Goal: Find specific page/section: Find specific page/section

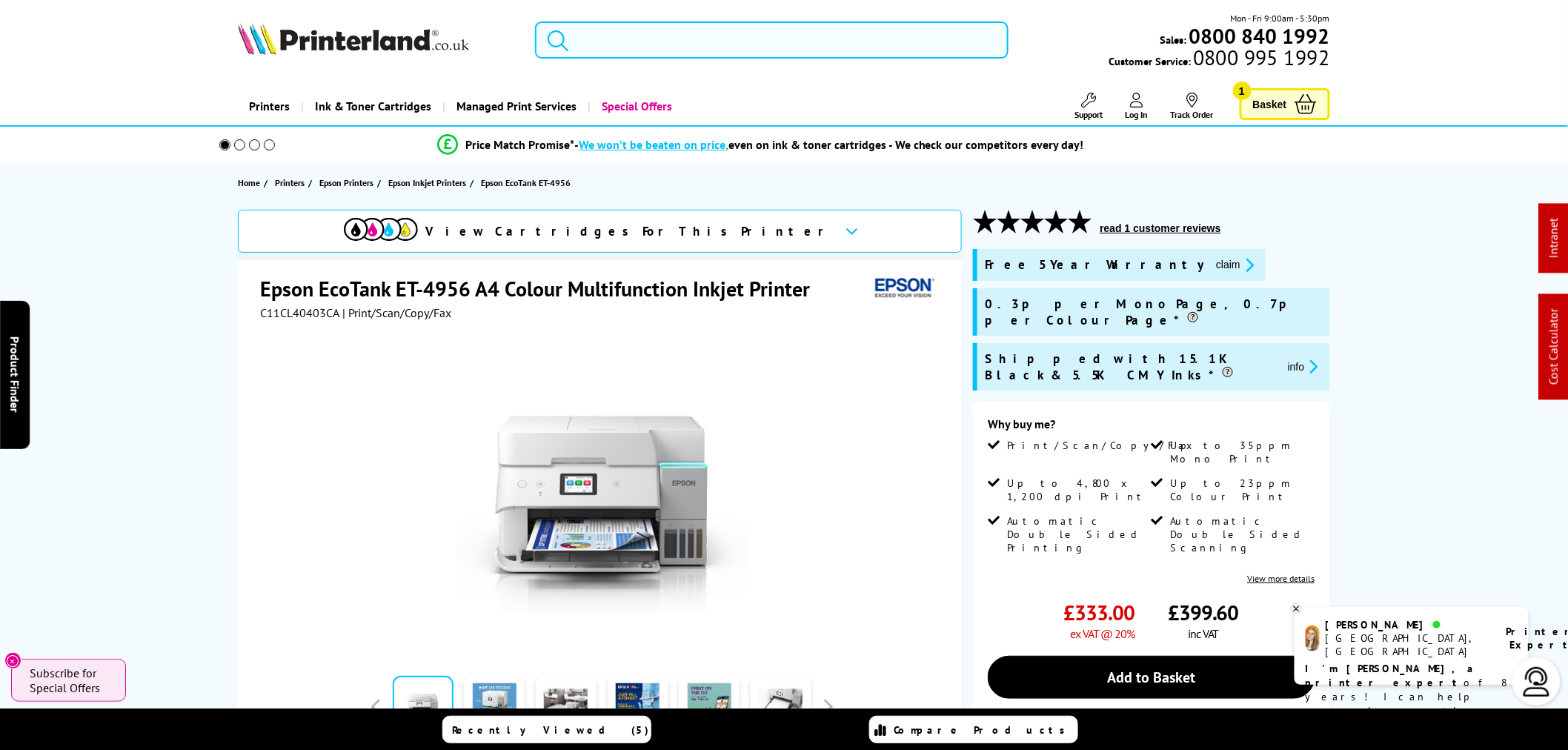
click at [751, 35] on input "search" at bounding box center [771, 40] width 473 height 37
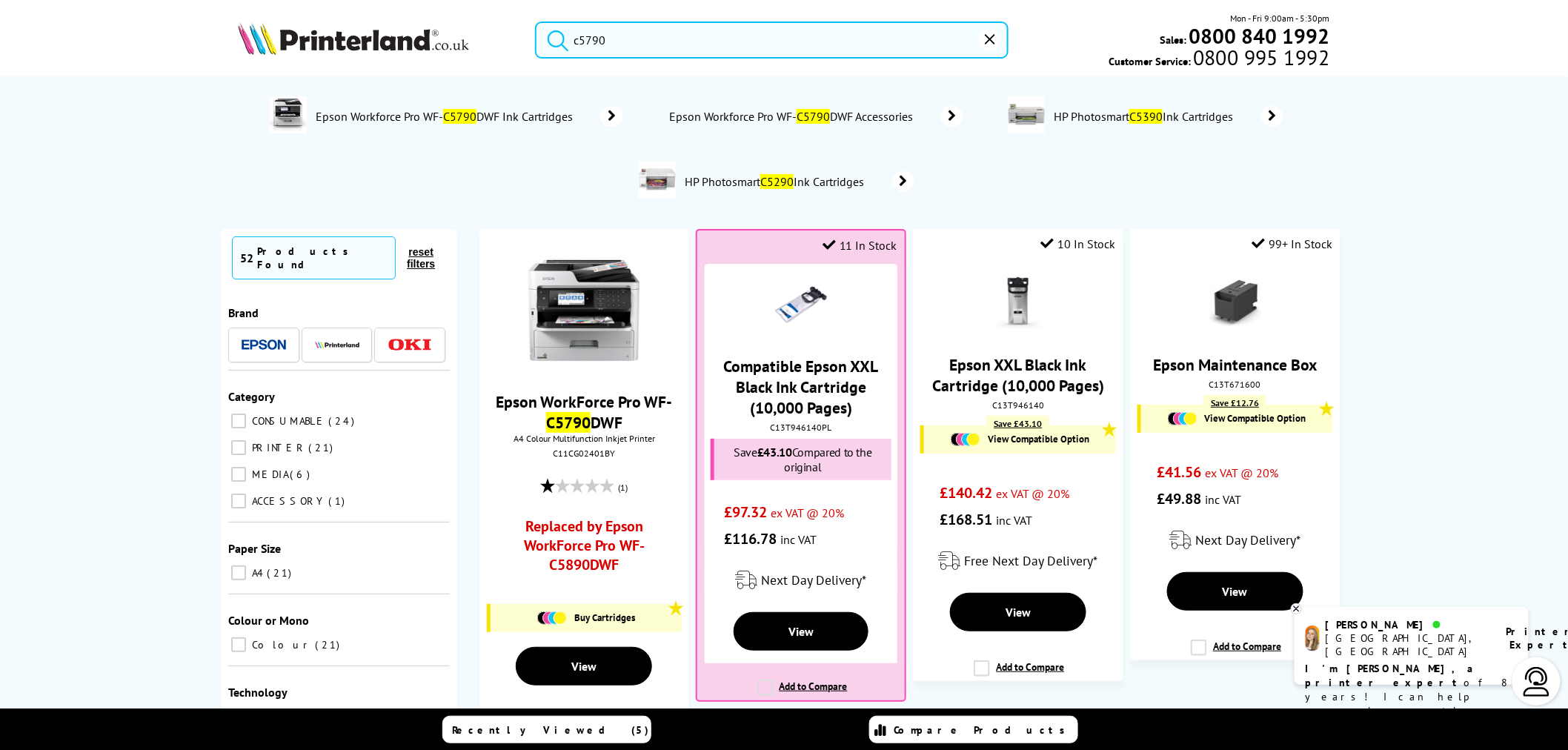
drag, startPoint x: 738, startPoint y: 33, endPoint x: 409, endPoint y: 39, distance: 329.1
click at [409, 45] on div "c5790 Mon - Fri 9:00am - 5:30pm Sales: 0800 840 1992 Customer Service: 0800 995…" at bounding box center [784, 43] width 1186 height 65
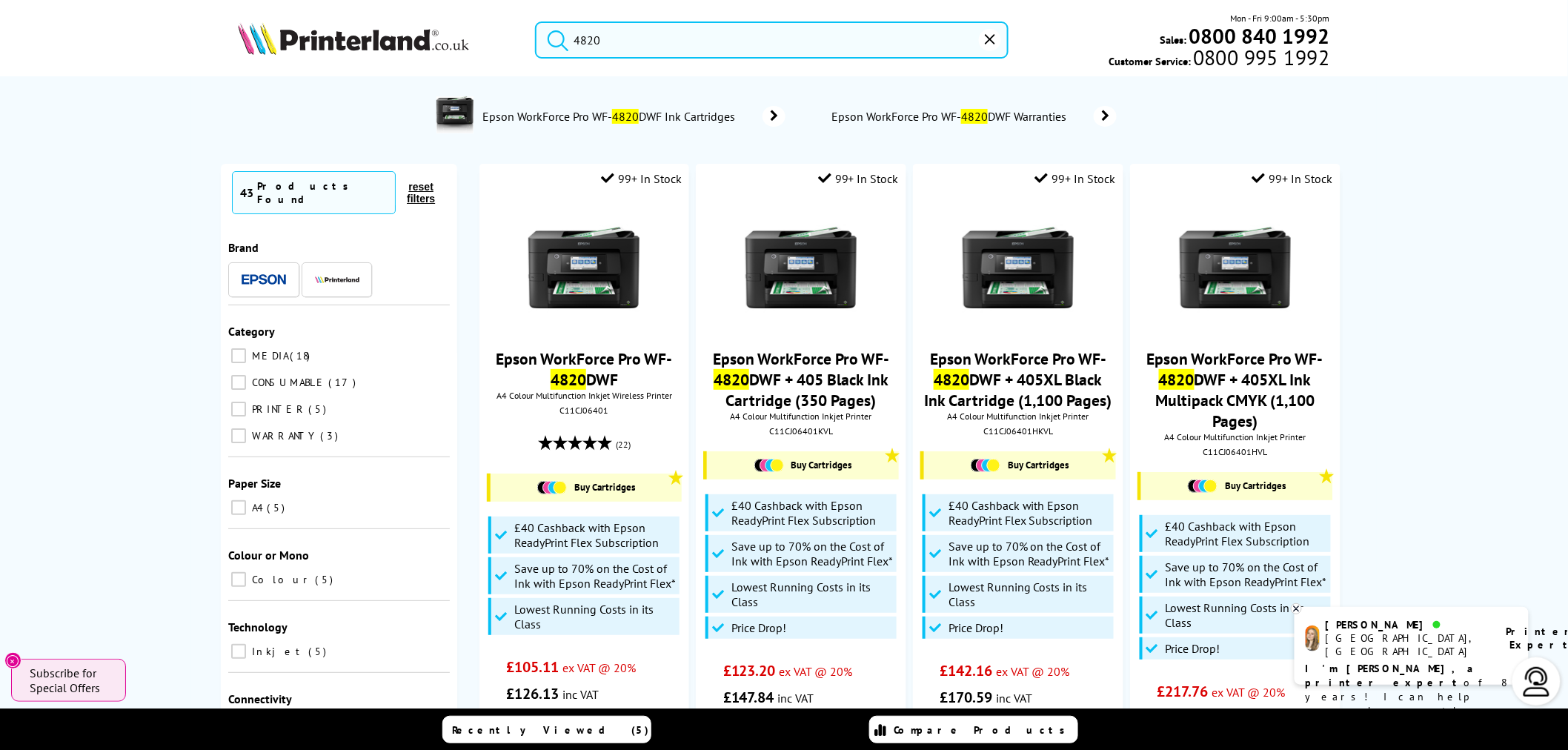
drag, startPoint x: 686, startPoint y: 44, endPoint x: 321, endPoint y: -10, distance: 369.0
drag, startPoint x: 811, startPoint y: 23, endPoint x: 804, endPoint y: 30, distance: 9.9
click at [810, 23] on input "4820" at bounding box center [771, 40] width 473 height 37
click at [791, 31] on input "4820" at bounding box center [771, 40] width 473 height 37
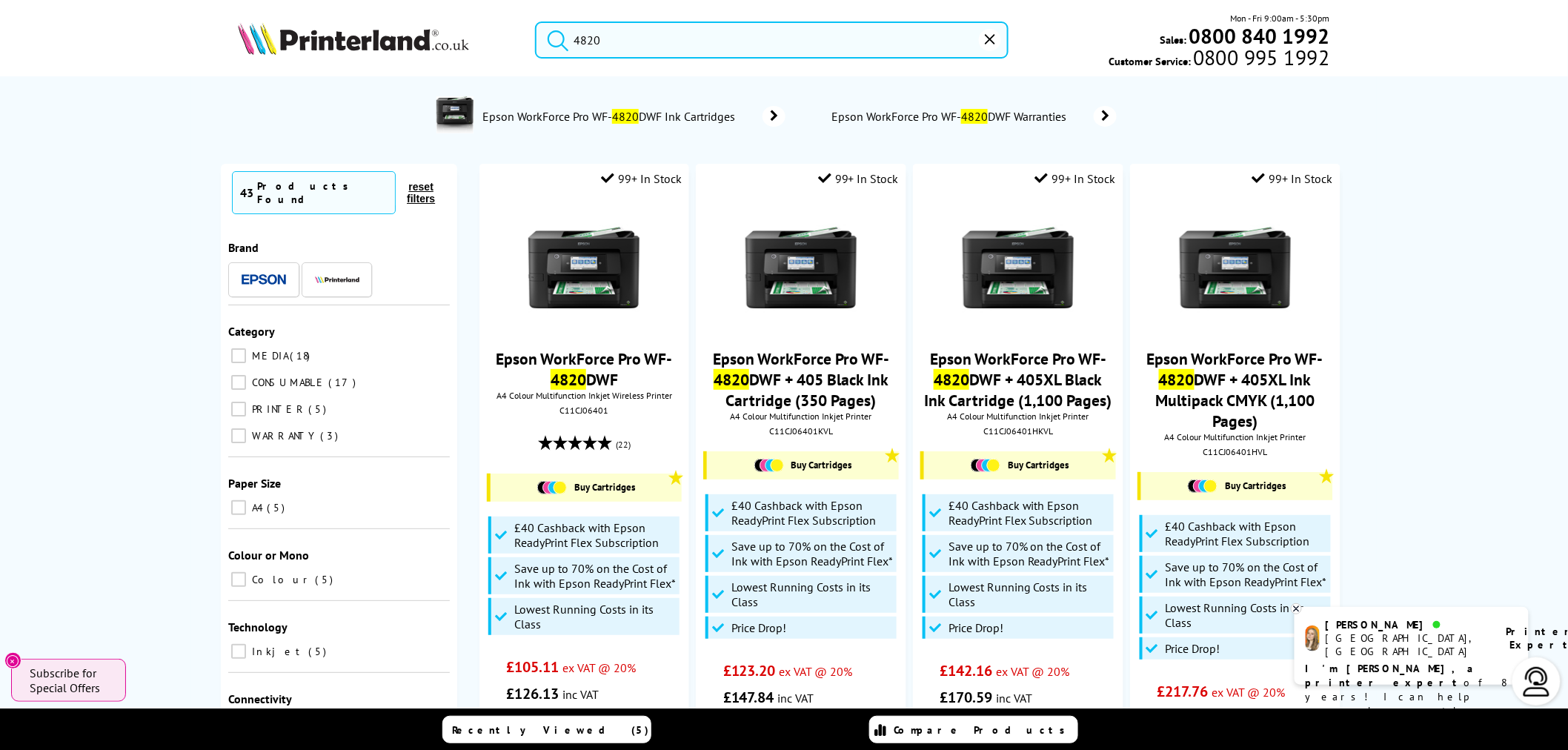
drag, startPoint x: 791, startPoint y: 33, endPoint x: 499, endPoint y: 3, distance: 293.5
click at [504, 8] on header "4820 Mon - Fri 9:00am - 5:30pm Sales: 0800 840 1992 Customer Service: 0800 995 …" at bounding box center [784, 63] width 1568 height 127
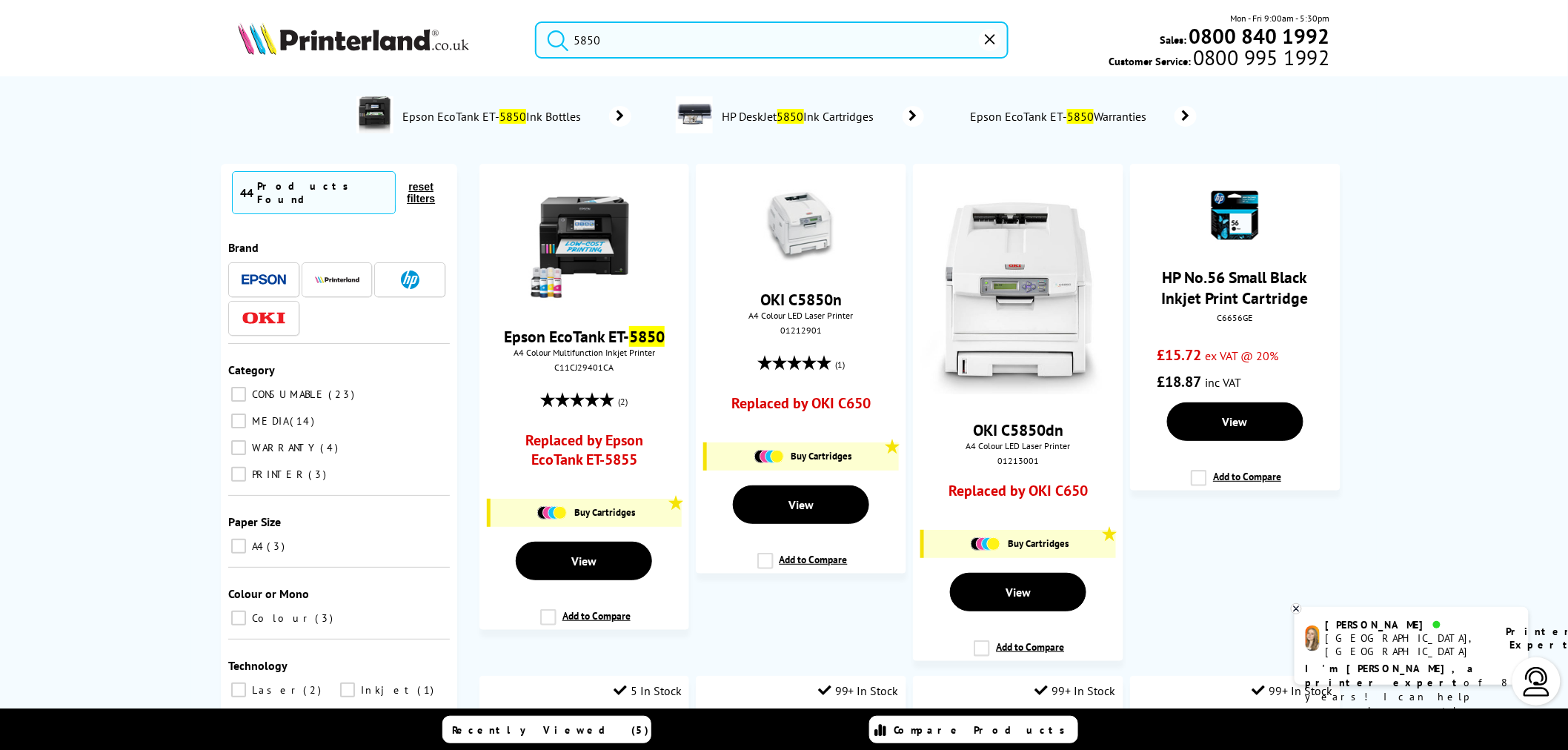
drag, startPoint x: 661, startPoint y: 24, endPoint x: 496, endPoint y: 50, distance: 167.0
click at [496, 50] on div "5850 Mon - Fri 9:00am - 5:30pm Sales: 0800 840 1992 Customer Service: 0800 995 …" at bounding box center [784, 43] width 1186 height 65
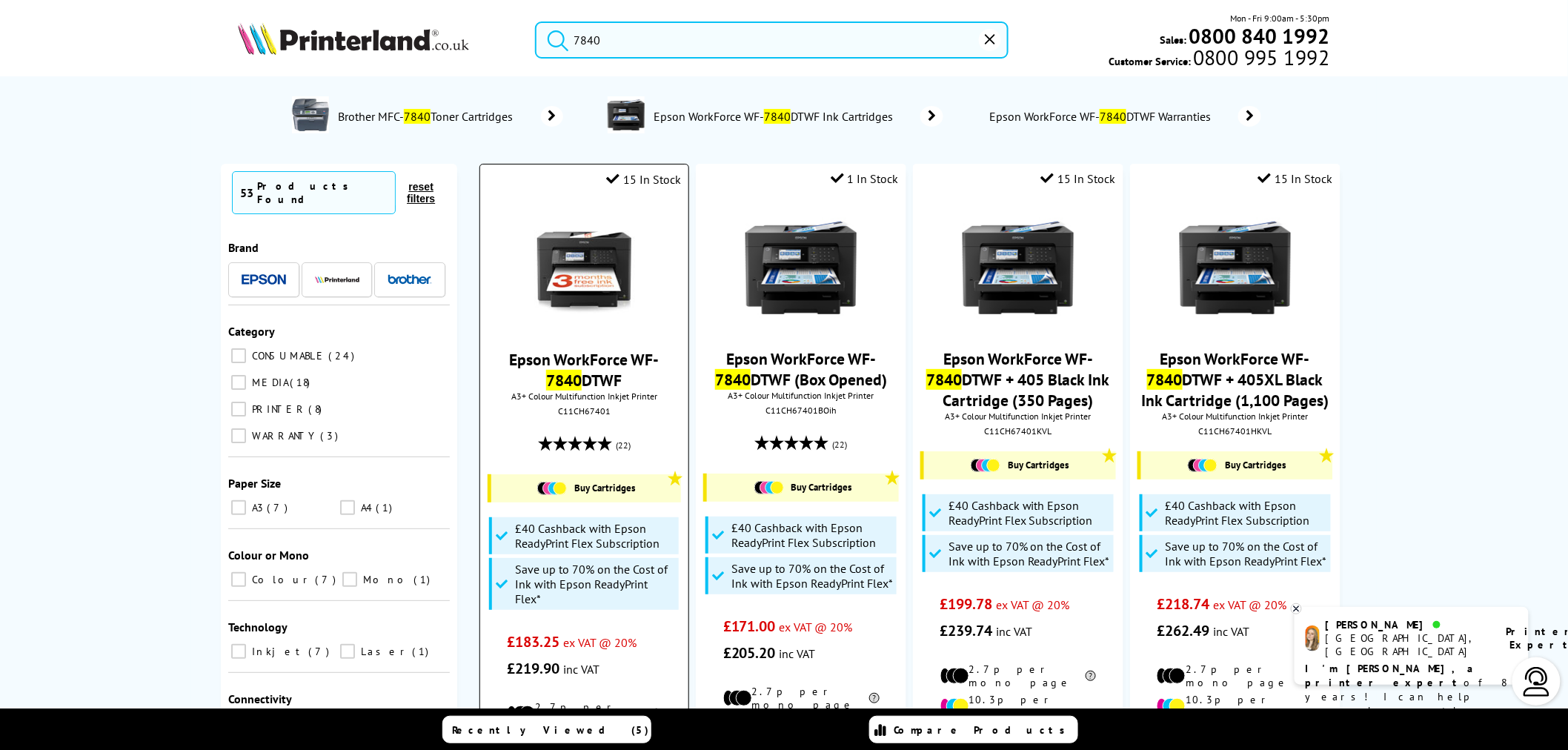
type input "7840"
click at [612, 262] on img at bounding box center [584, 269] width 111 height 111
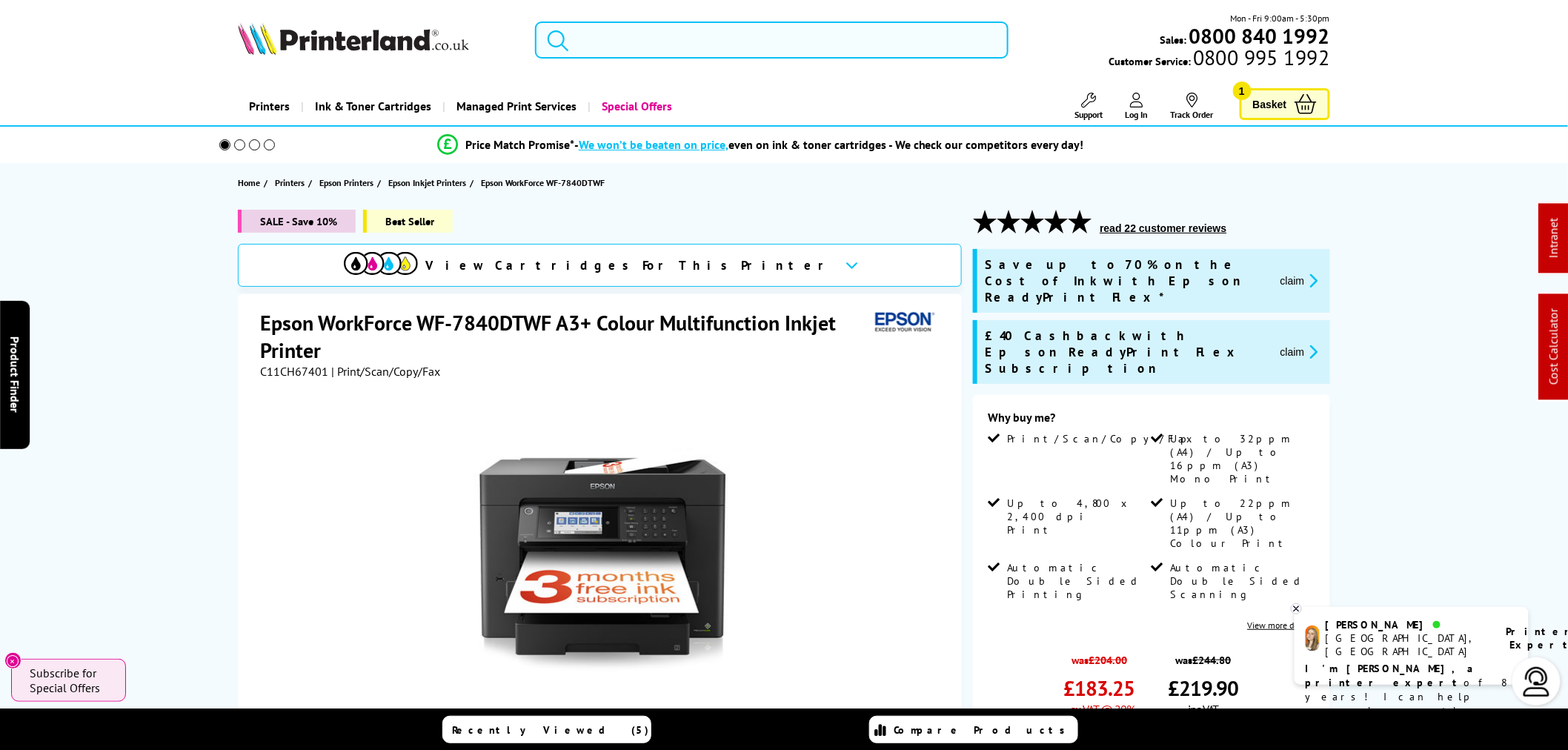
click at [612, 43] on input "search" at bounding box center [771, 40] width 473 height 37
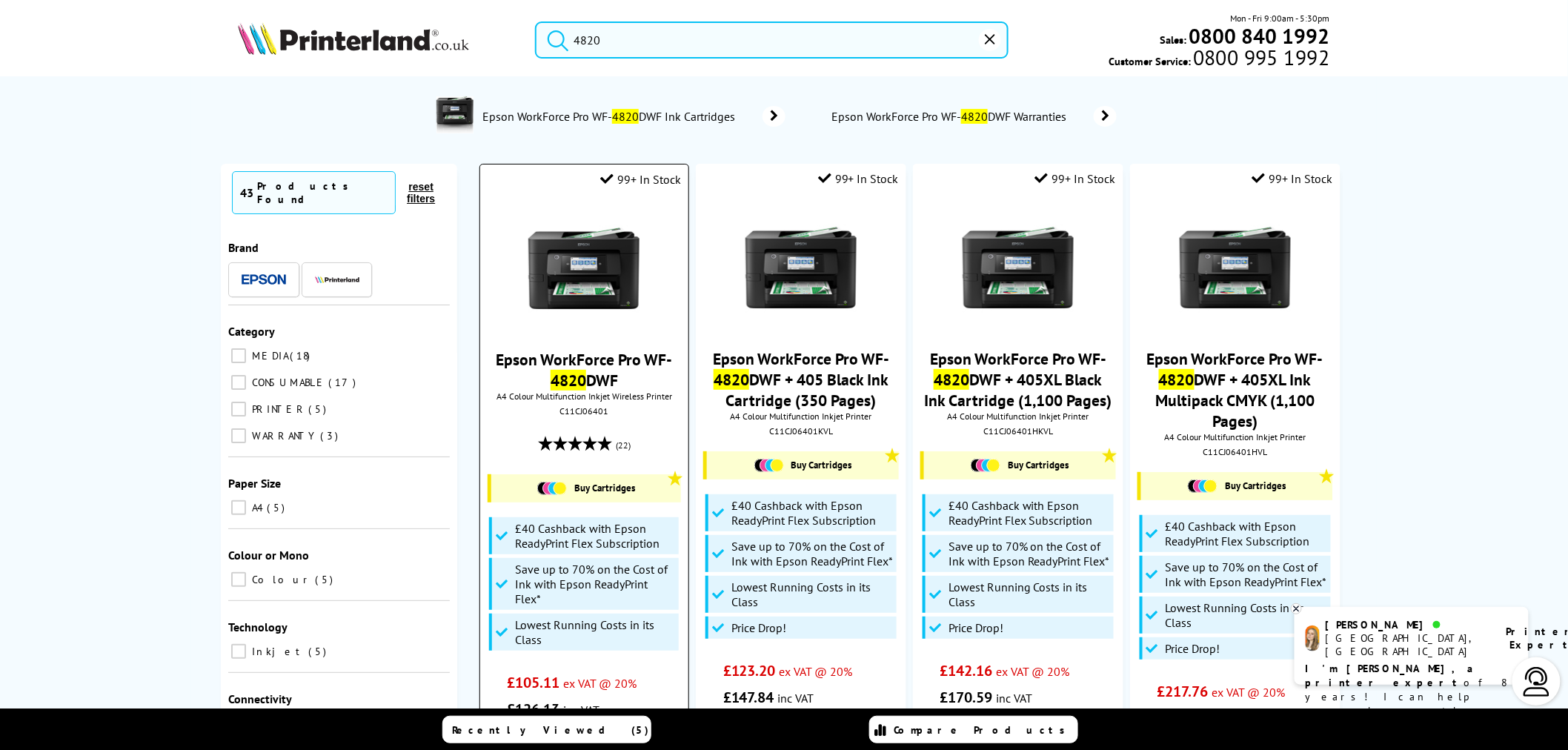
type input "4820"
click at [589, 280] on img at bounding box center [584, 269] width 111 height 111
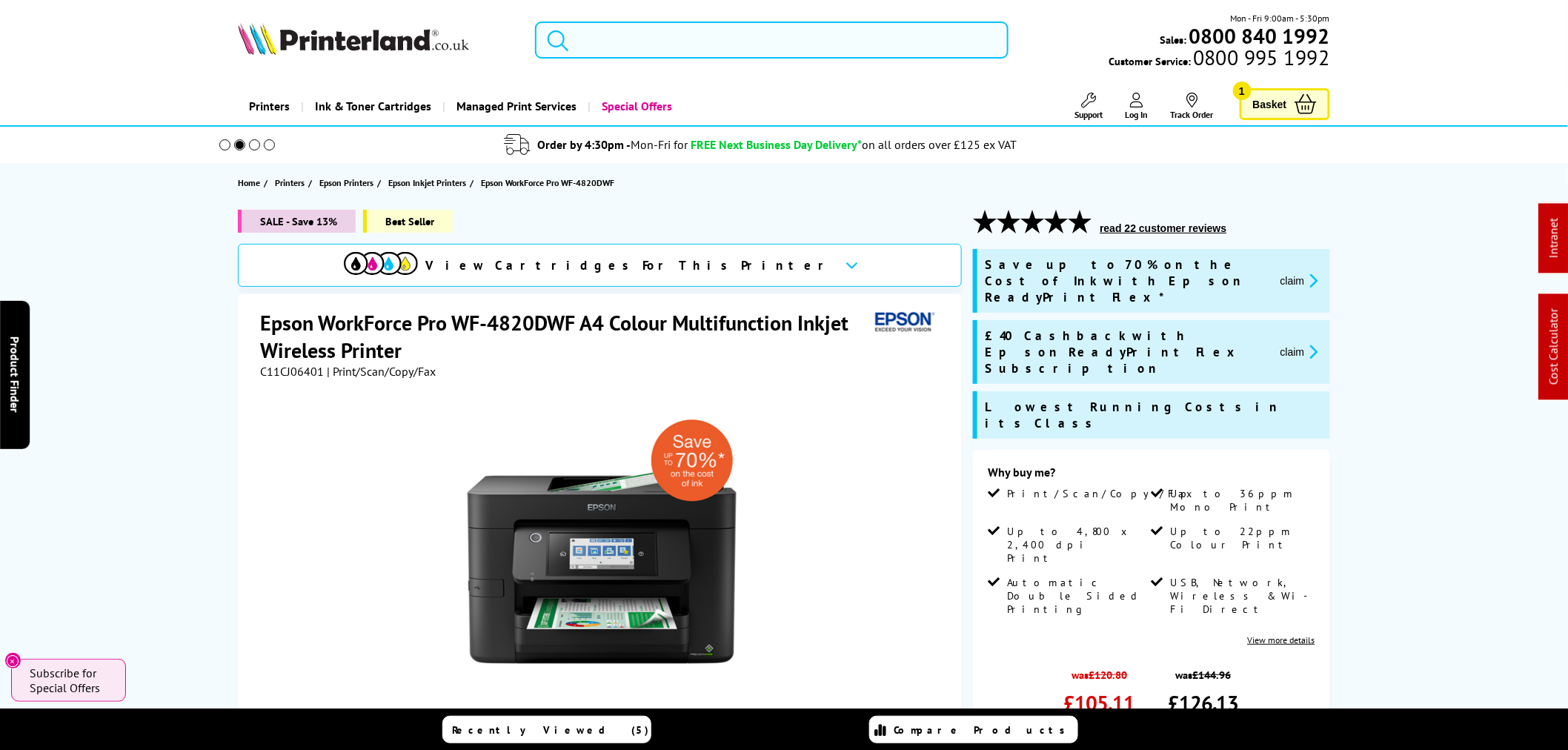
click at [640, 42] on input "search" at bounding box center [771, 40] width 473 height 37
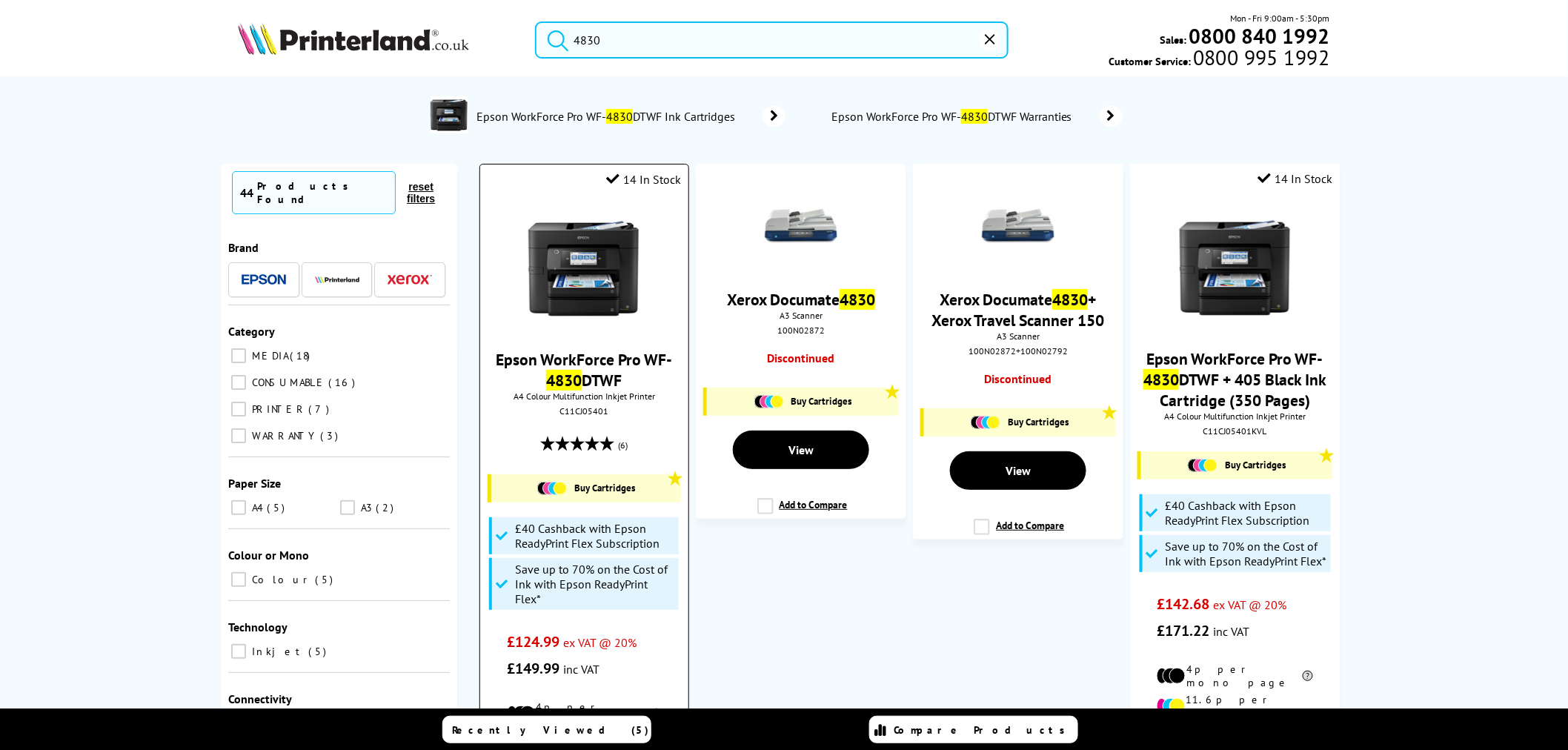
type input "4830"
drag, startPoint x: 626, startPoint y: 248, endPoint x: 620, endPoint y: 254, distance: 8.5
click at [625, 249] on img at bounding box center [584, 269] width 111 height 111
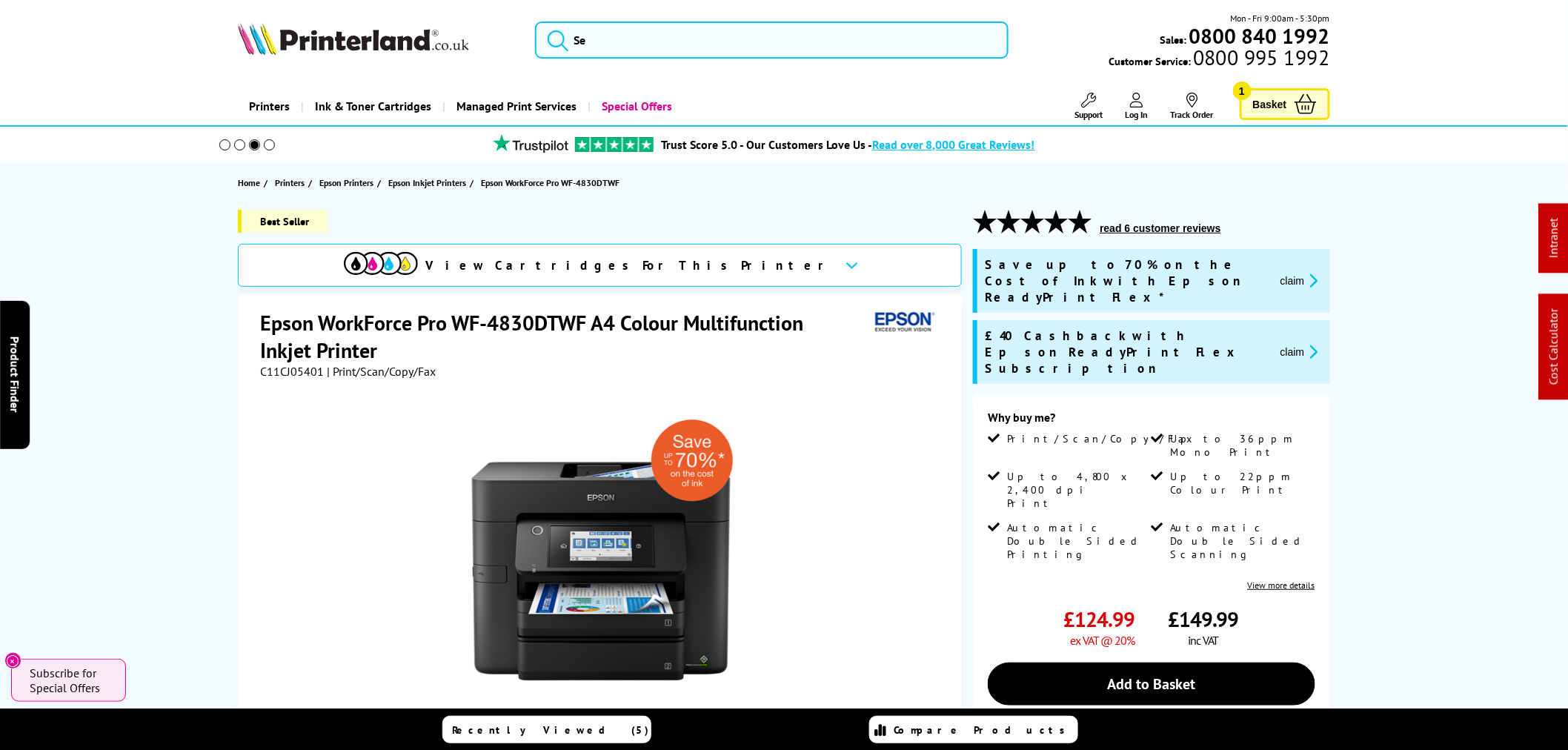
drag, startPoint x: 619, startPoint y: 63, endPoint x: 615, endPoint y: 53, distance: 10.8
click at [619, 63] on div "Mon - Fri 9:00am - 5:30pm Sales: 0800 840 1992 Customer Service: 0800 995 1992" at bounding box center [784, 43] width 1186 height 65
click at [616, 43] on input "search" at bounding box center [771, 40] width 473 height 37
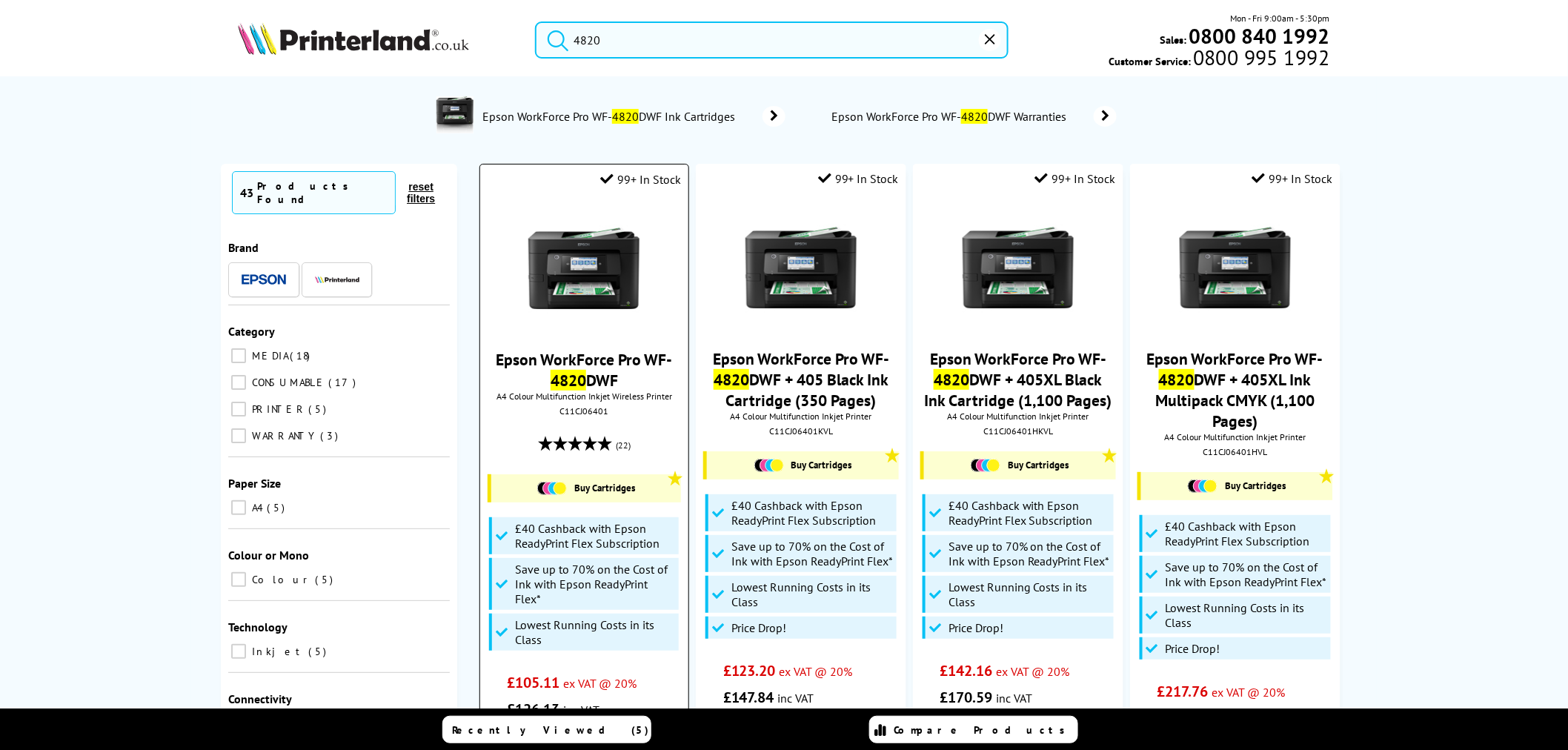
type input "4820"
click at [589, 254] on img at bounding box center [584, 269] width 111 height 111
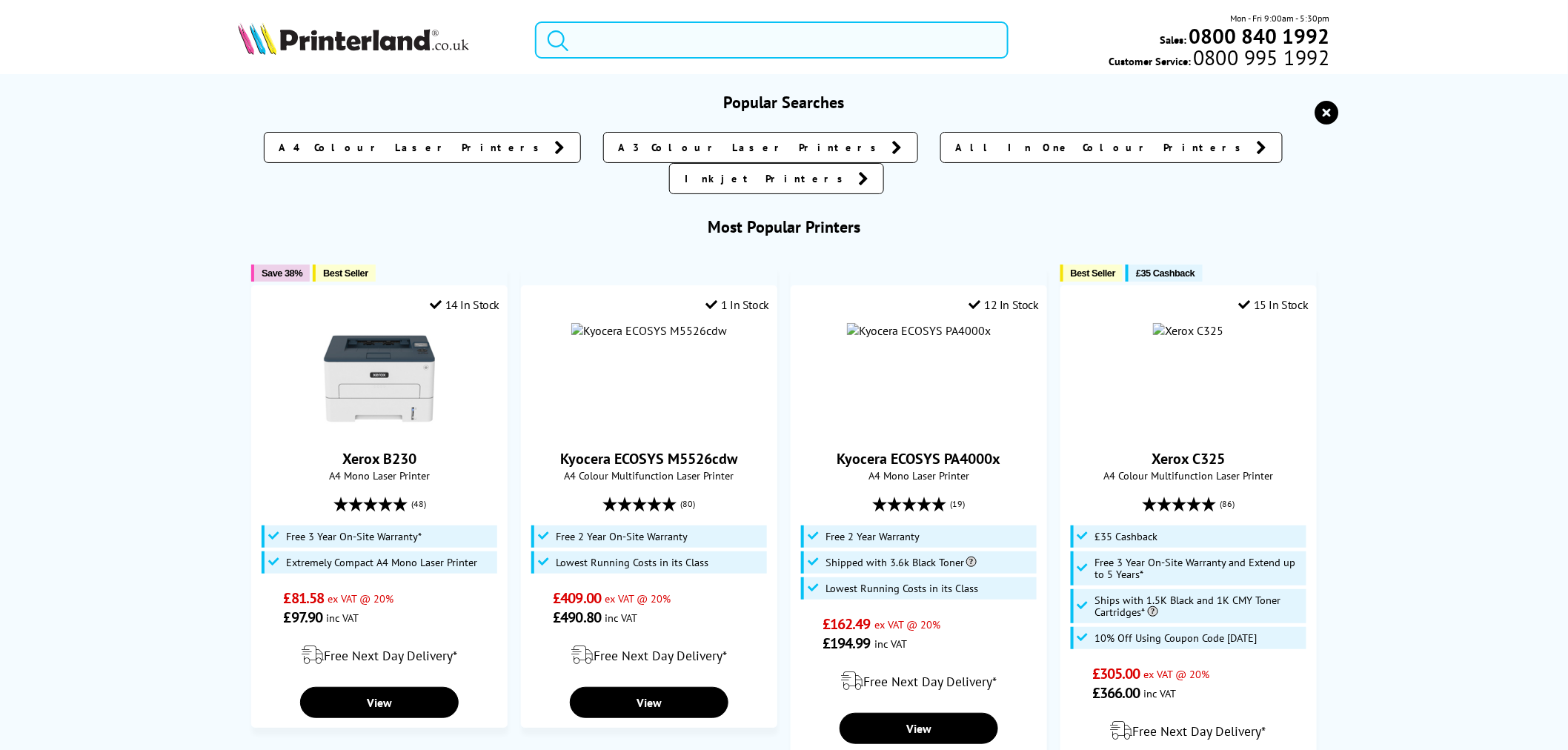
click at [638, 25] on input "search" at bounding box center [771, 40] width 473 height 37
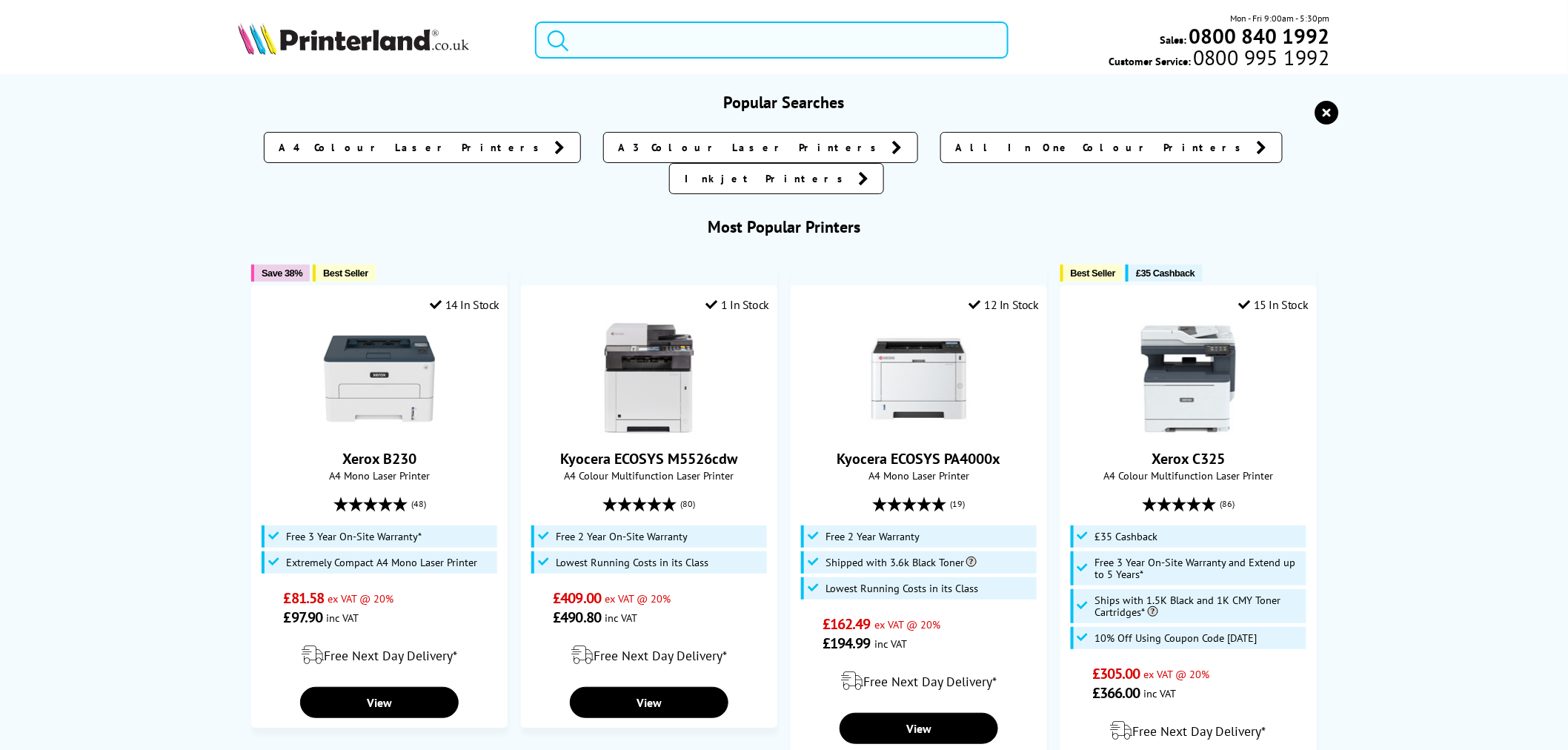
click at [645, 50] on input "search" at bounding box center [771, 40] width 473 height 37
click at [642, 49] on input "search" at bounding box center [771, 40] width 473 height 37
click at [642, 48] on input "search" at bounding box center [771, 40] width 473 height 37
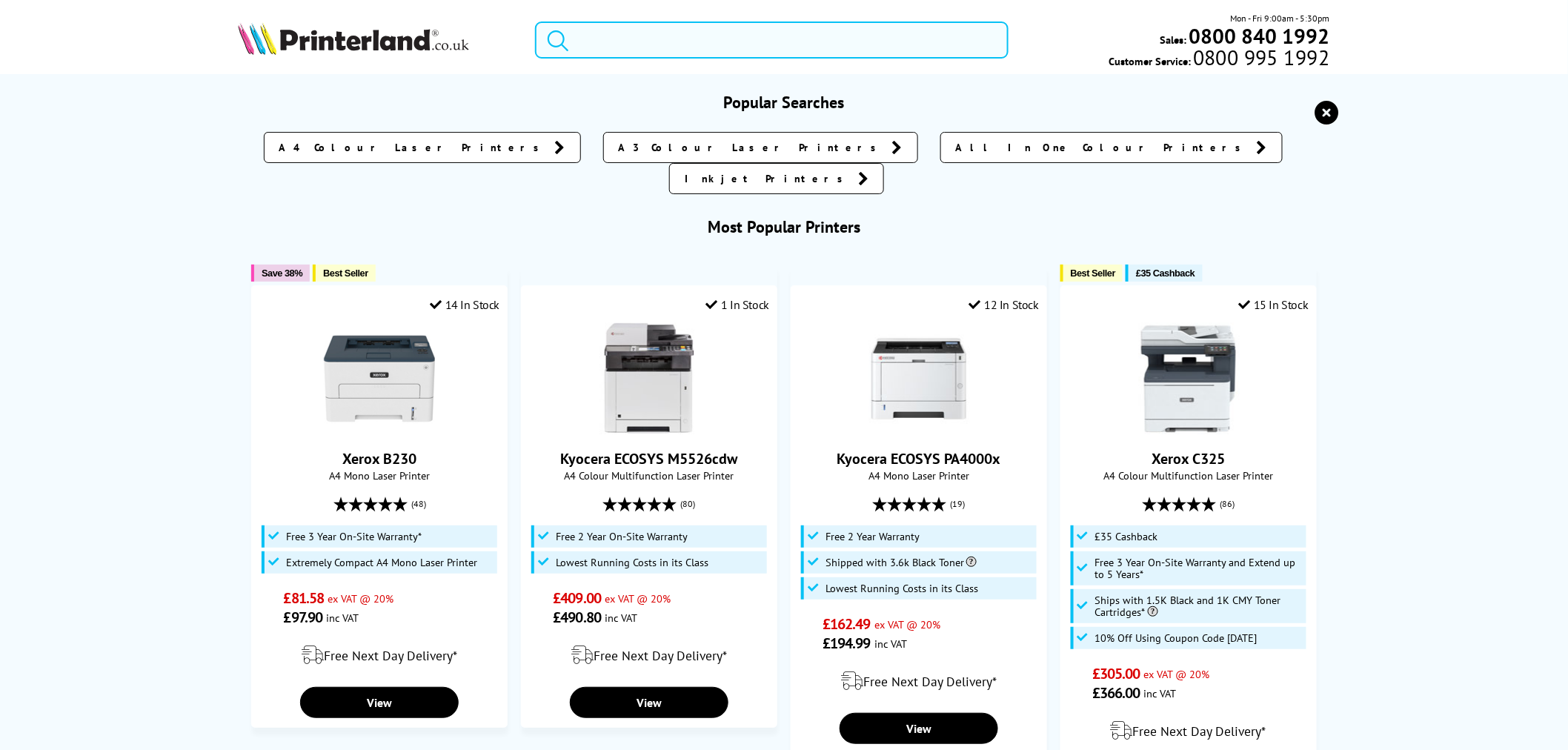
drag, startPoint x: 586, startPoint y: 36, endPoint x: 590, endPoint y: 43, distance: 8.1
click at [590, 43] on input "search" at bounding box center [771, 40] width 473 height 37
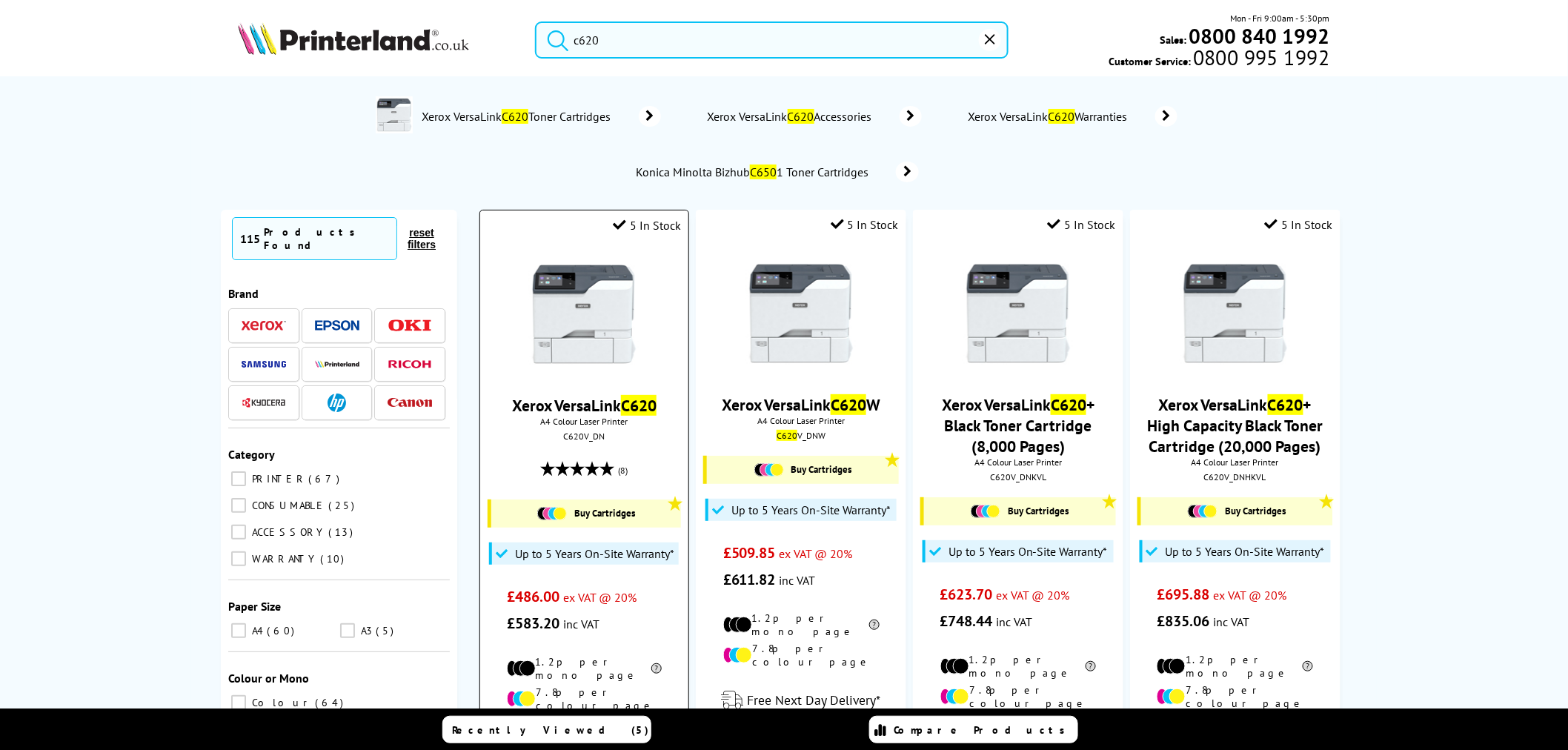
type input "c620"
click at [582, 427] on span "A4 Colour Laser Printer" at bounding box center [584, 421] width 194 height 11
click at [576, 435] on div "C620V_DN" at bounding box center [584, 436] width 186 height 11
copy div "C620V_DN"
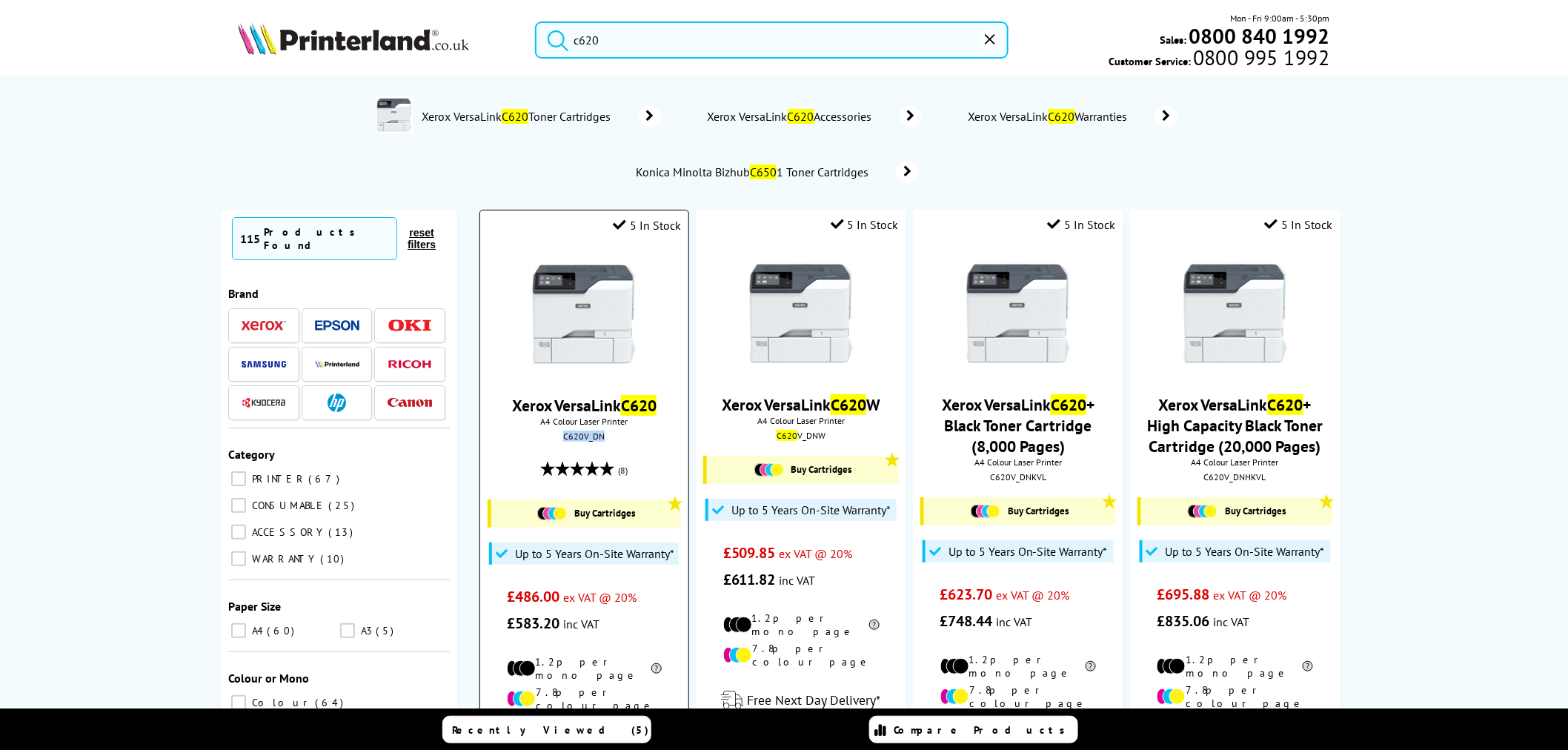
click at [593, 319] on img at bounding box center [584, 315] width 111 height 111
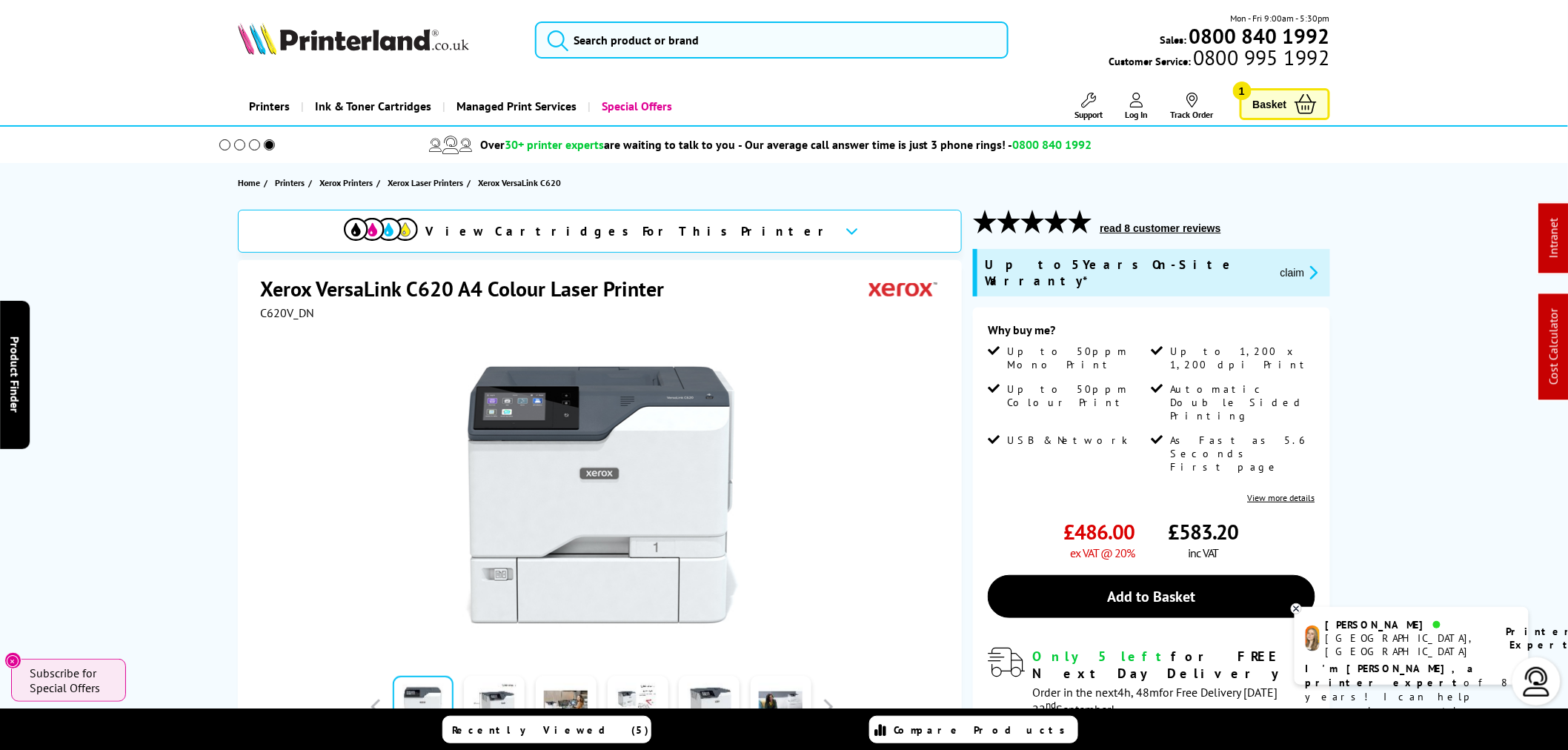
click at [1276, 269] on button "claim" at bounding box center [1300, 273] width 47 height 17
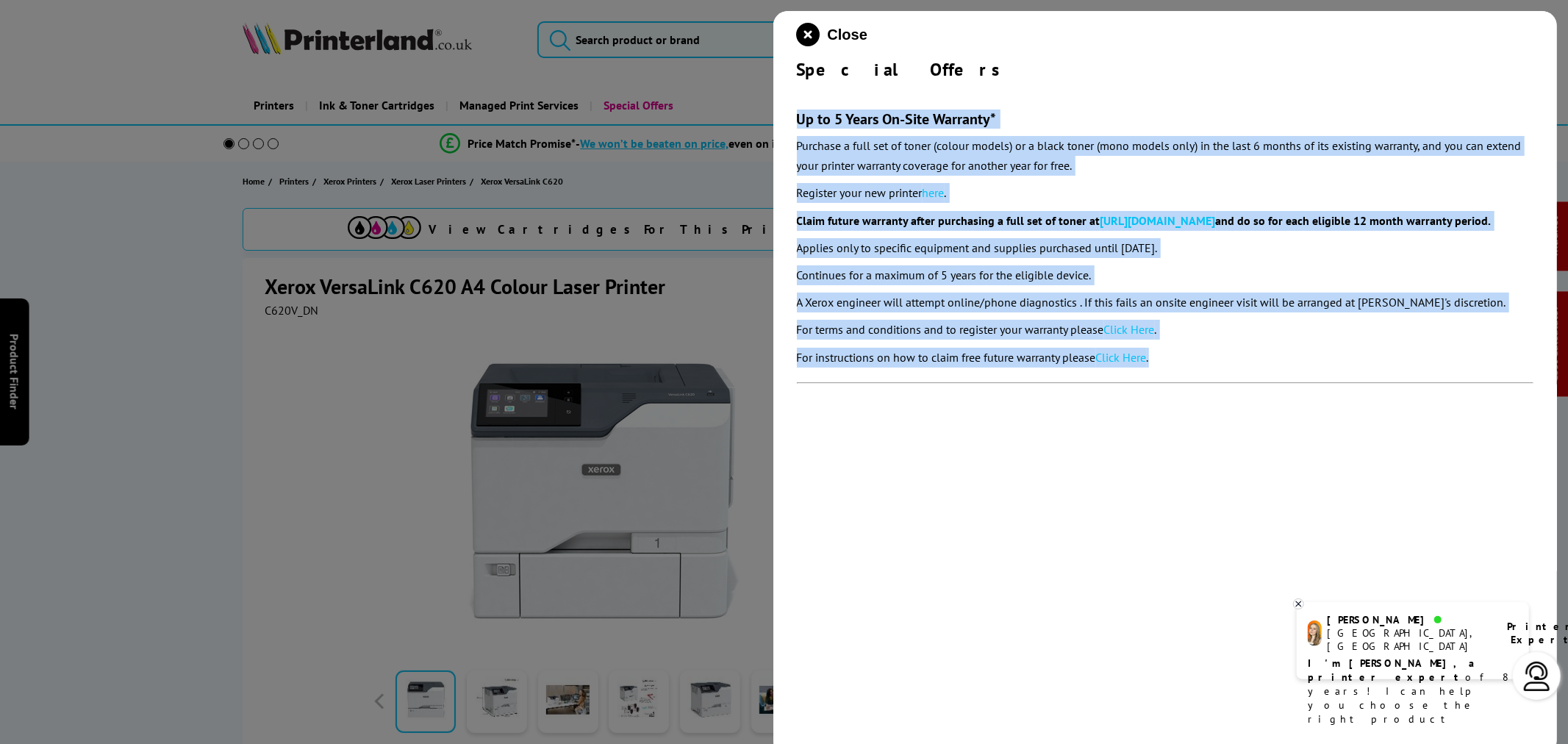
drag, startPoint x: 790, startPoint y: 108, endPoint x: 1366, endPoint y: 372, distance: 633.6
click at [1275, 390] on div "Close Special Offers Up to 5 Years On-Site Warranty* Purchase a full set of ton…" at bounding box center [1165, 383] width 784 height 744
copy section "Up to 5 Years On-Site Warranty* Purchase a full set of toner (colour models) or…"
drag, startPoint x: 806, startPoint y: 28, endPoint x: 782, endPoint y: 156, distance: 130.2
click at [806, 28] on icon "close modal" at bounding box center [809, 34] width 23 height 23
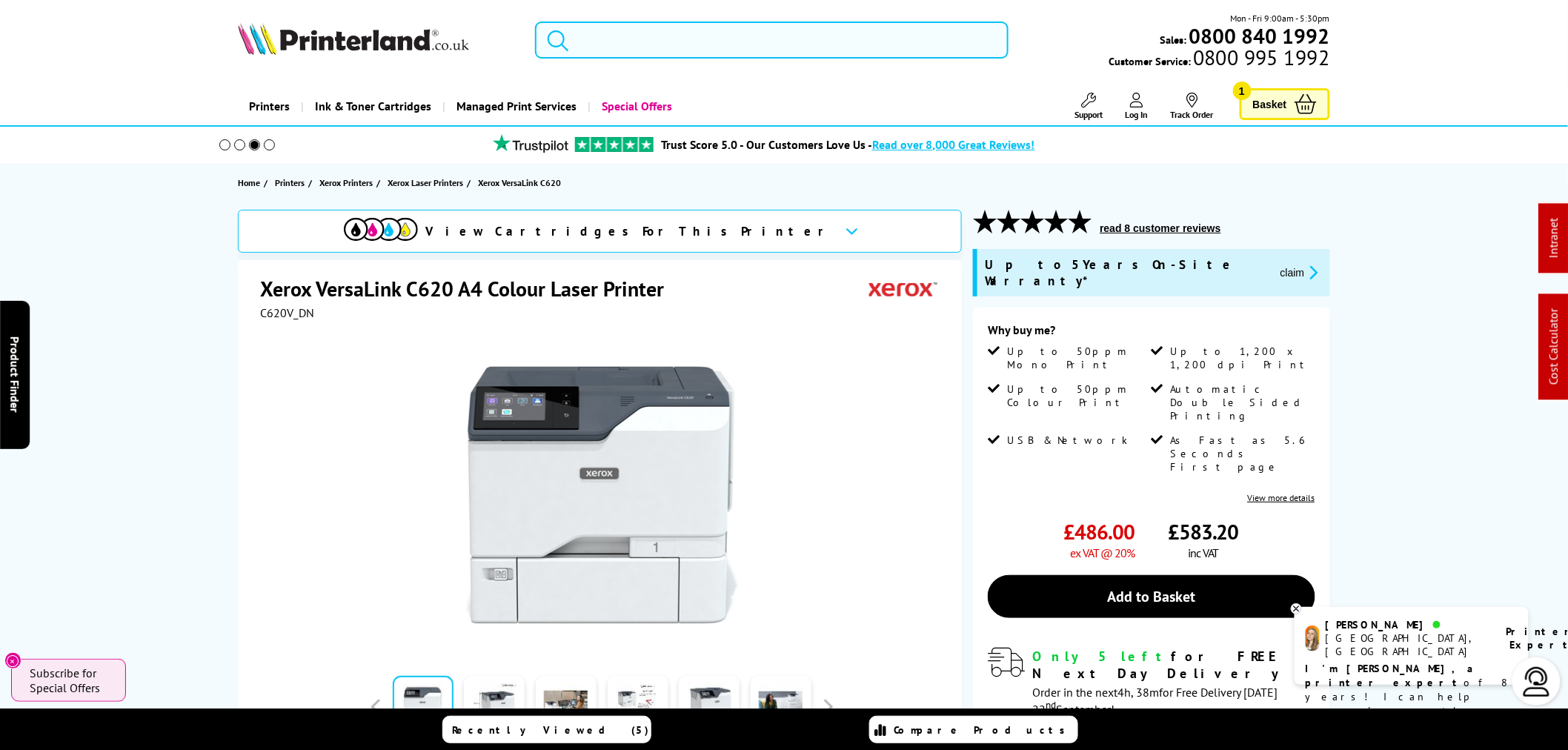
click at [693, 30] on input "search" at bounding box center [771, 40] width 473 height 37
paste input "106R03920"
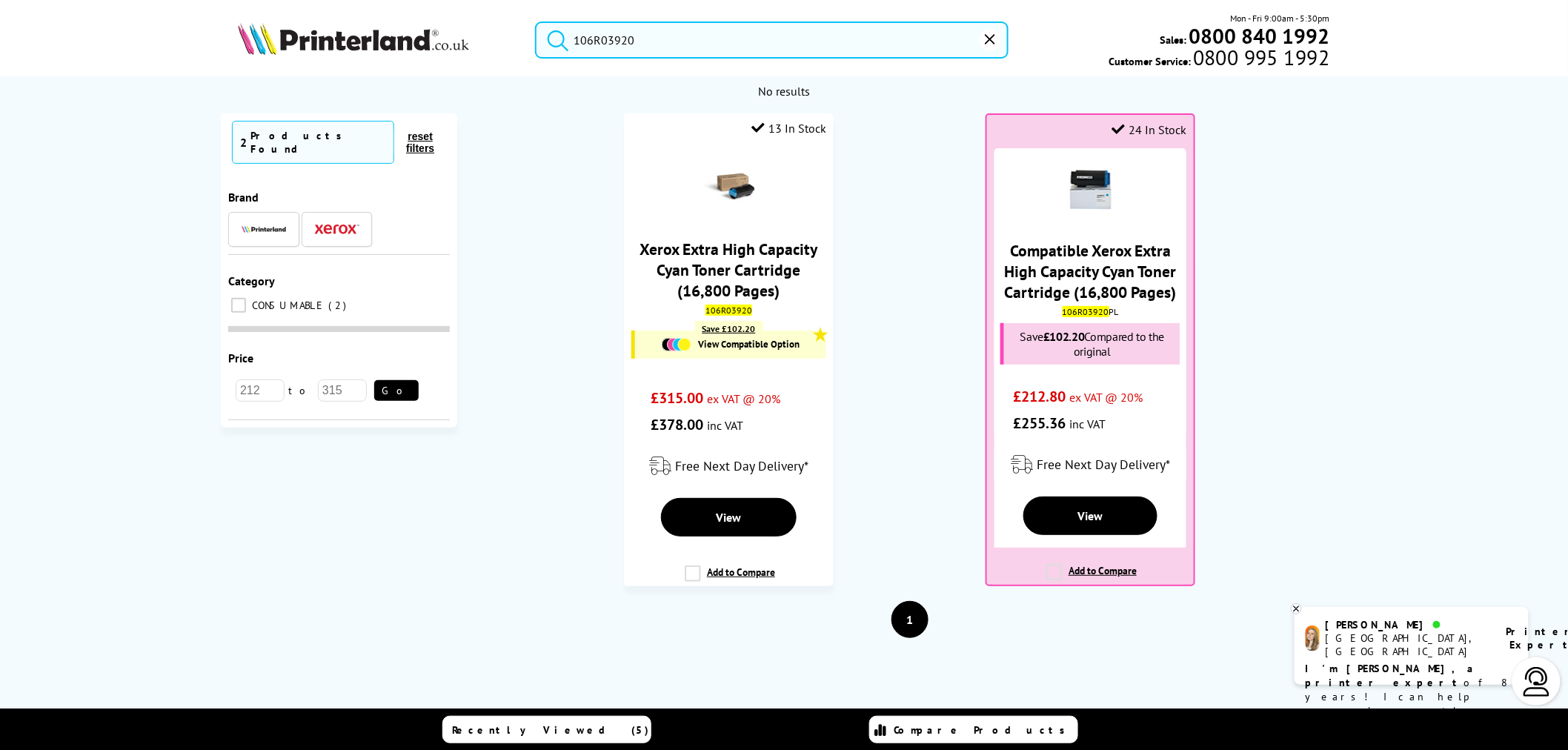
type input "106R03920"
